Goal: Task Accomplishment & Management: Use online tool/utility

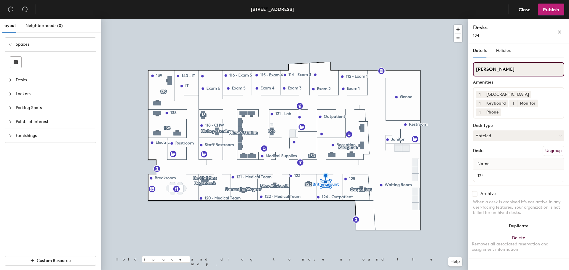
click at [384, 61] on div "Layout Neighborhoods (0) Spaces Desks Lockers Parking Spots Points of Interest …" at bounding box center [284, 145] width 569 height 253
click at [555, 148] on button "Ungroup" at bounding box center [553, 151] width 22 height 10
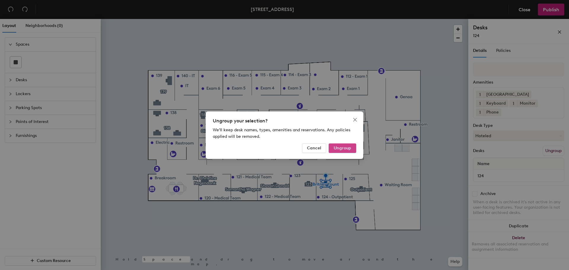
click at [348, 150] on span "Ungroup" at bounding box center [342, 147] width 17 height 5
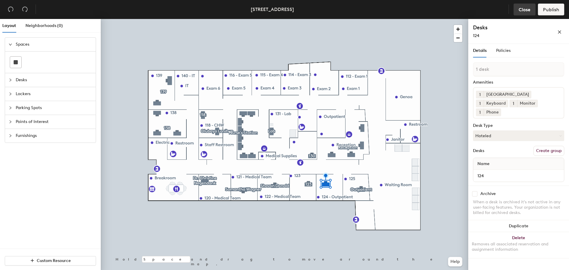
click at [530, 12] on span "Close" at bounding box center [524, 10] width 12 height 6
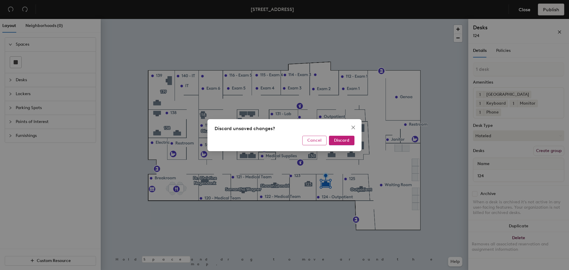
click at [321, 142] on span "Cancel" at bounding box center [314, 140] width 14 height 5
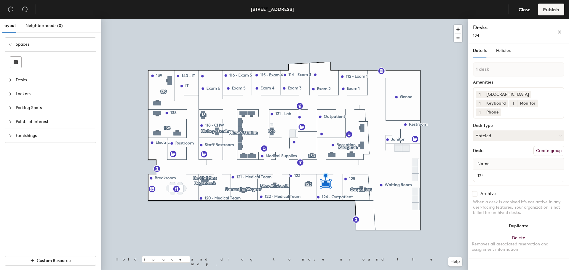
click at [507, 147] on div "Desks Create group" at bounding box center [518, 151] width 91 height 10
click at [508, 137] on button "Hoteled" at bounding box center [518, 135] width 91 height 11
click at [480, 171] on div "Hoteled" at bounding box center [502, 171] width 59 height 9
click at [505, 52] on span "Policies" at bounding box center [503, 50] width 15 height 5
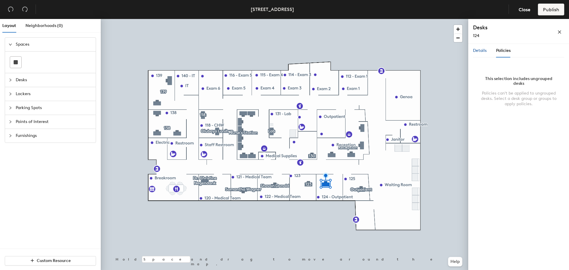
click at [477, 52] on span "Details" at bounding box center [480, 50] width 14 height 5
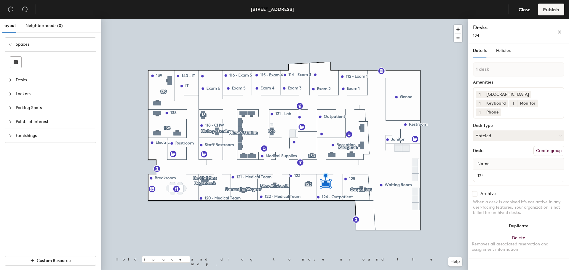
click at [555, 149] on button "Create group" at bounding box center [548, 151] width 31 height 10
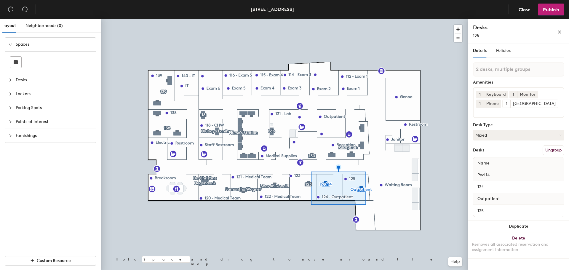
click at [497, 174] on div "Pod 14" at bounding box center [518, 175] width 91 height 12
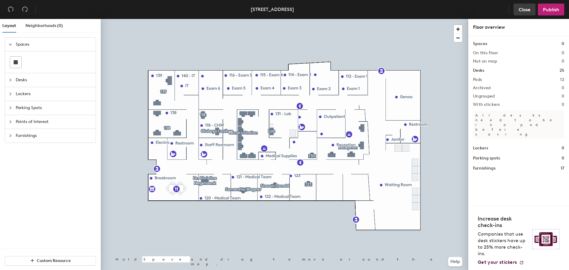
click at [524, 7] on span "Close" at bounding box center [524, 10] width 12 height 6
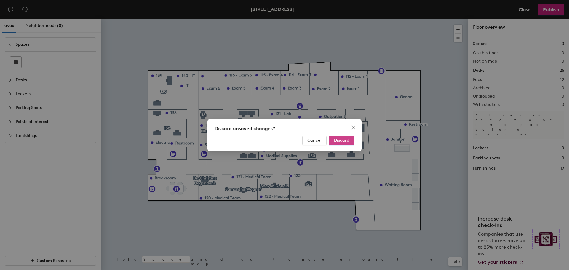
click at [336, 141] on span "Discard" at bounding box center [341, 140] width 15 height 5
